Goal: Task Accomplishment & Management: Manage account settings

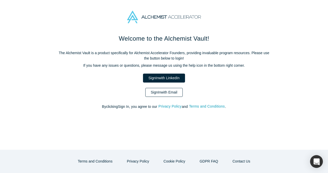
click at [168, 94] on link "Sign In with Email" at bounding box center [163, 92] width 37 height 9
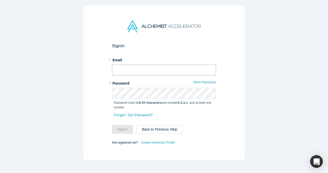
click at [166, 72] on input "text" at bounding box center [164, 70] width 104 height 11
click at [0, 173] on com-1password-button at bounding box center [0, 173] width 0 height 0
type input "[EMAIL_ADDRESS]"
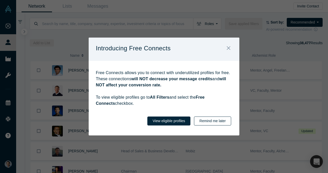
click at [223, 122] on button "Remind me later" at bounding box center [212, 121] width 37 height 9
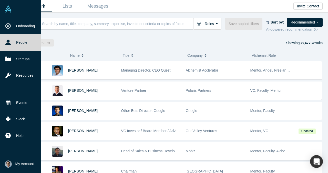
click at [26, 166] on span "My Account" at bounding box center [24, 164] width 18 height 5
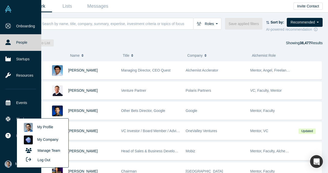
click at [41, 136] on link "My Company" at bounding box center [42, 140] width 43 height 13
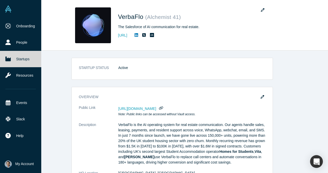
click at [28, 163] on span "My Account" at bounding box center [24, 164] width 18 height 5
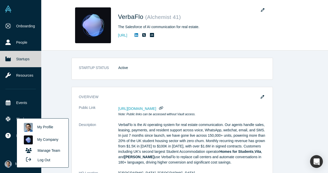
click at [52, 150] on link "Manage Team" at bounding box center [42, 150] width 43 height 9
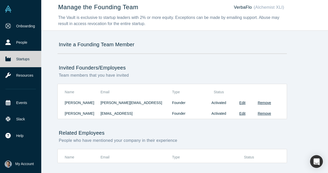
scroll to position [4, 0]
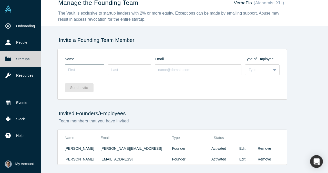
click at [95, 69] on body "Onboarding People Startups Resources Events Slack Help Contact Us GDPR My Accou…" at bounding box center [164, 86] width 328 height 173
type input "Dan"
type input "Smith"
click at [218, 68] on input at bounding box center [198, 70] width 87 height 11
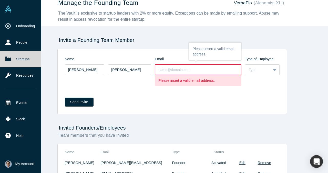
paste input "dan.smith@verbaflo.ai"
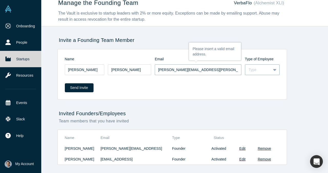
type input "dan.smith@verbaflo.ai"
click at [262, 66] on div "Type" at bounding box center [262, 70] width 35 height 11
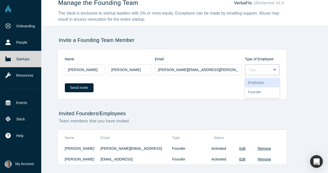
click at [258, 82] on div "Employee" at bounding box center [262, 82] width 35 height 9
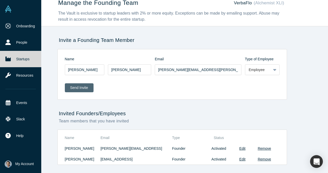
click at [73, 88] on button "Send Invite" at bounding box center [79, 87] width 29 height 9
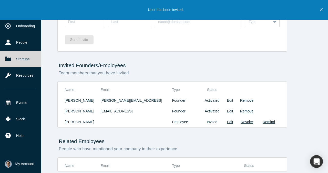
scroll to position [53, 0]
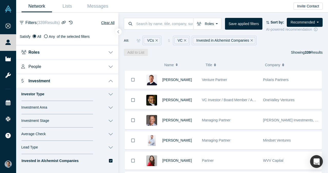
scroll to position [332, 0]
